Goal: Check status: Check status

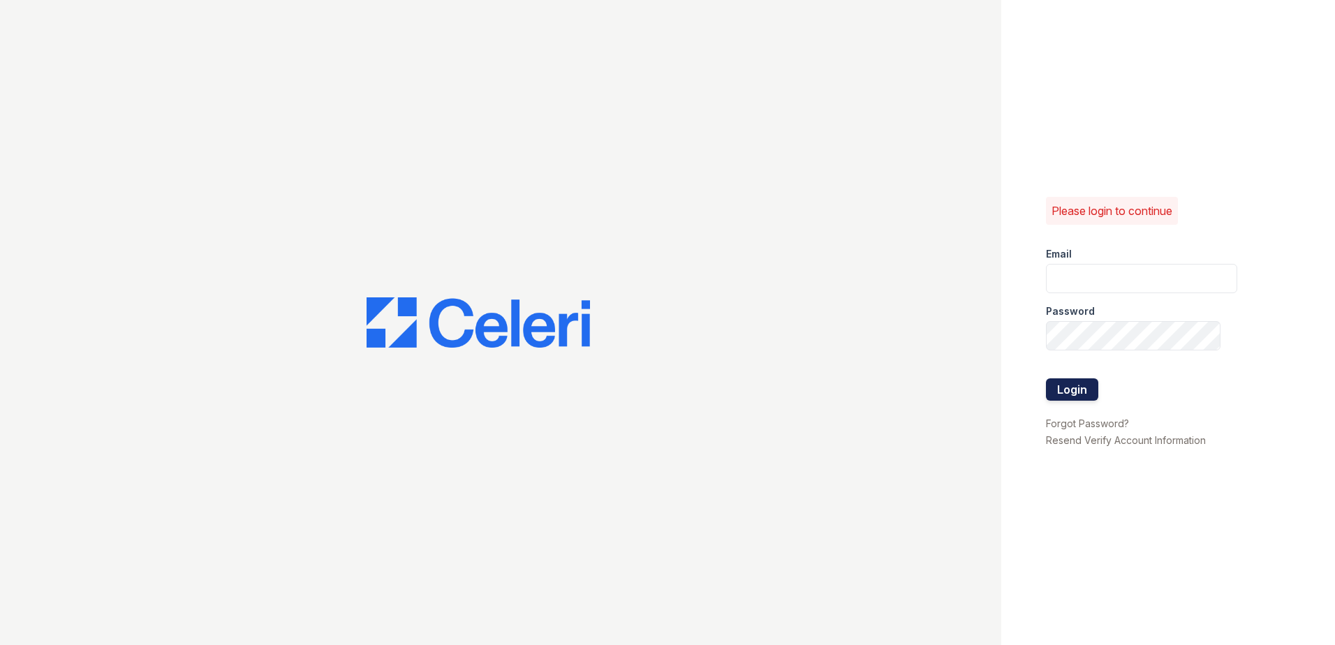
type input "renewchesapeake@trinity-pm.com"
click at [1084, 385] on button "Login" at bounding box center [1072, 389] width 52 height 22
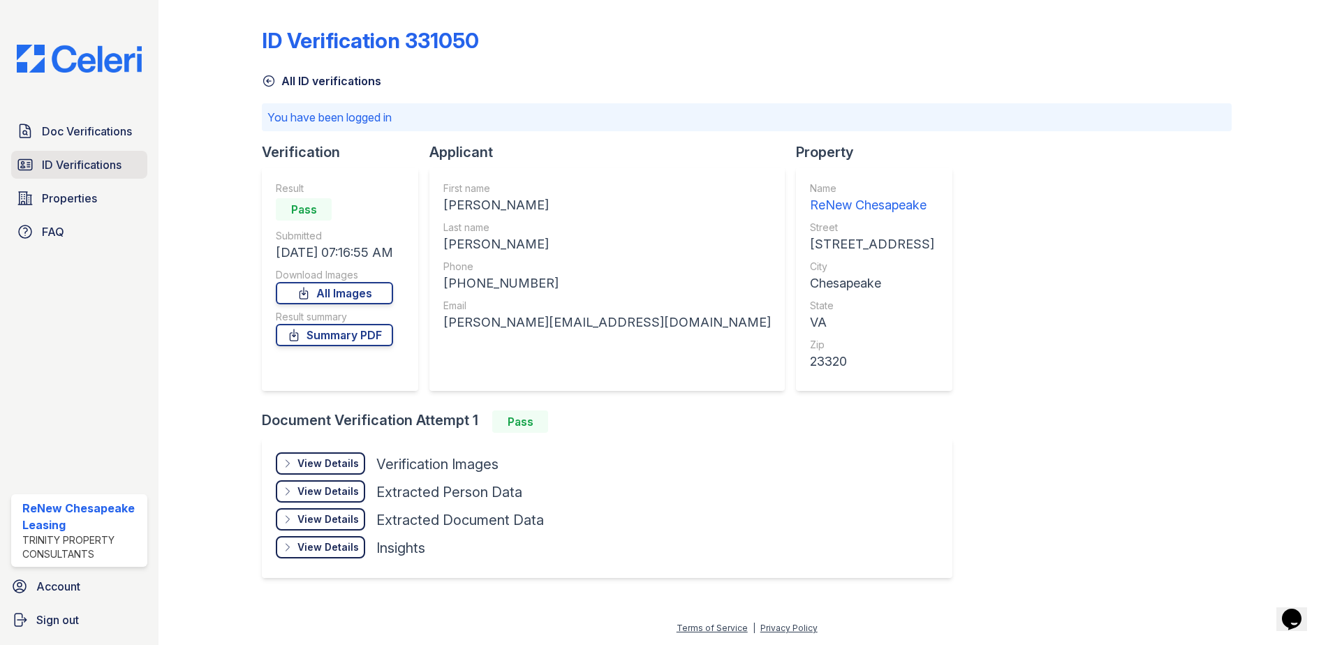
click at [91, 163] on span "ID Verifications" at bounding box center [82, 164] width 80 height 17
